Goal: Check status: Check status

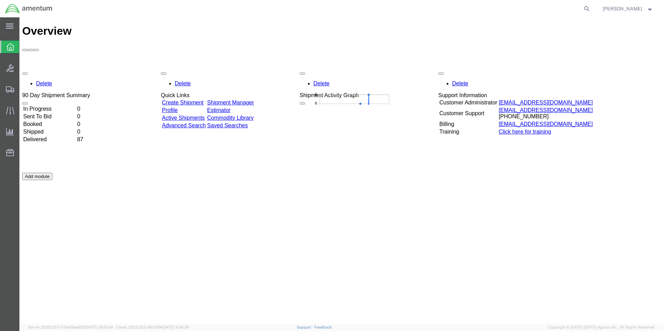
click at [60, 105] on td "In Progress" at bounding box center [49, 108] width 53 height 7
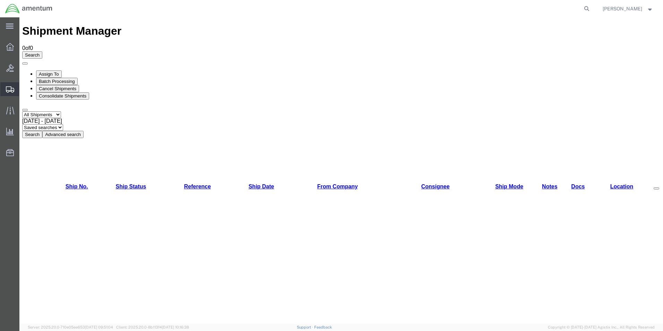
click at [0, 0] on span "Shipment Manager" at bounding box center [0, 0] width 0 height 0
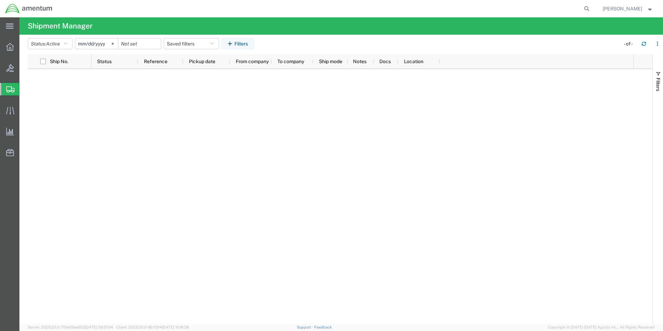
click at [628, 7] on span "[PERSON_NAME]" at bounding box center [622, 9] width 40 height 8
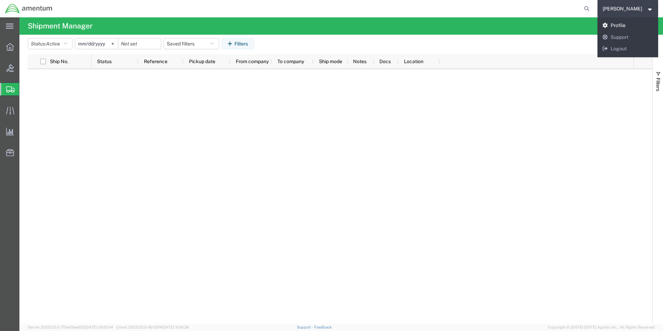
click at [622, 24] on link "Profile" at bounding box center [627, 26] width 61 height 12
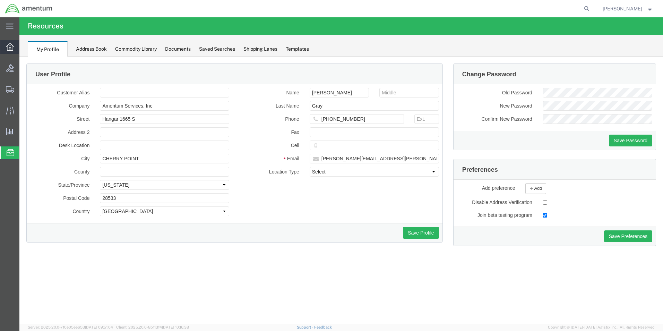
click at [10, 48] on icon at bounding box center [10, 47] width 8 height 8
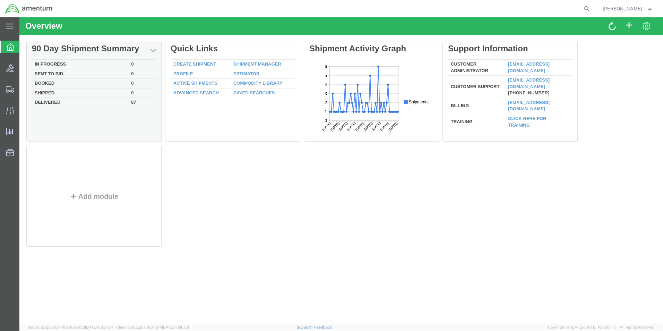
click at [55, 63] on td "In Progress" at bounding box center [80, 65] width 96 height 10
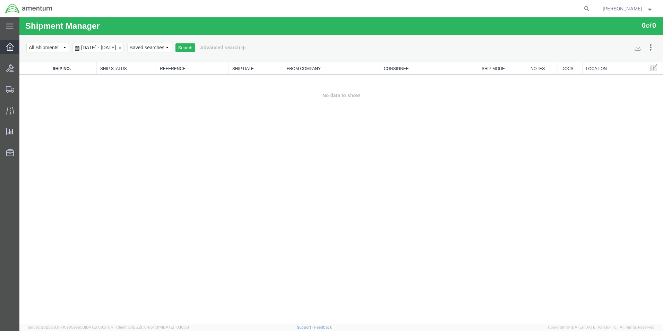
click at [24, 43] on span "Overview" at bounding box center [21, 47] width 5 height 14
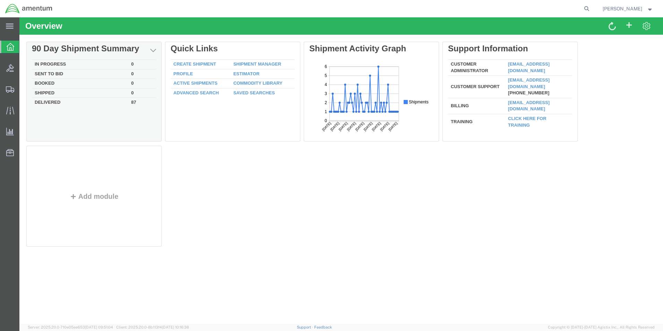
click at [62, 61] on td "In Progress" at bounding box center [80, 65] width 96 height 10
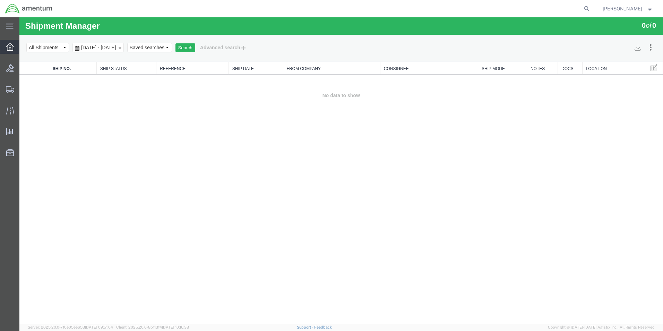
click at [10, 47] on icon at bounding box center [10, 47] width 8 height 8
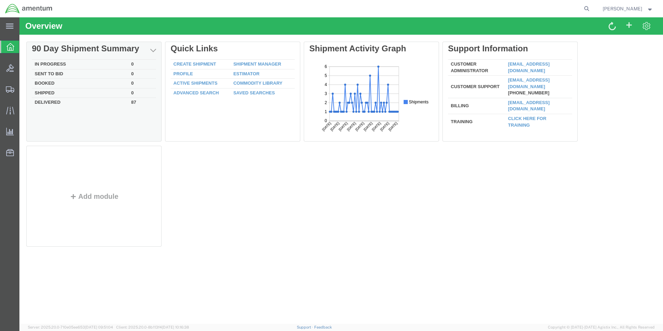
click at [52, 82] on td "Booked" at bounding box center [80, 84] width 96 height 10
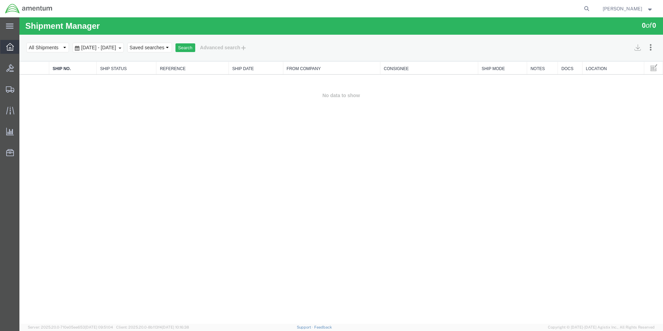
click at [11, 46] on icon at bounding box center [10, 47] width 8 height 8
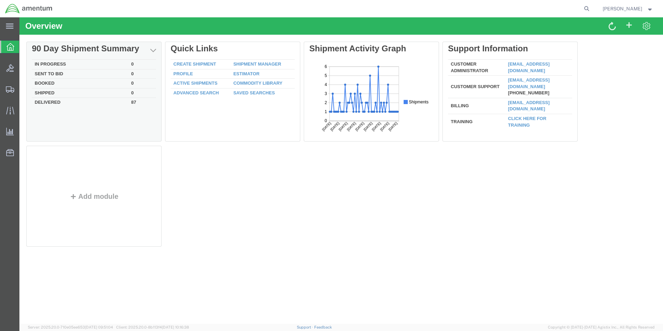
click at [50, 62] on div "Delete 90 Day Shipment Summary In Progress 0 Sent To Bid 0 Booked 0 Shipped 0 D…" at bounding box center [340, 146] width 629 height 208
click at [59, 62] on td "In Progress" at bounding box center [80, 65] width 96 height 10
